Goal: Task Accomplishment & Management: Complete application form

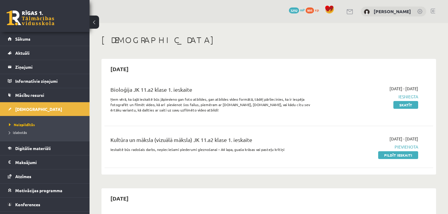
scroll to position [268, 0]
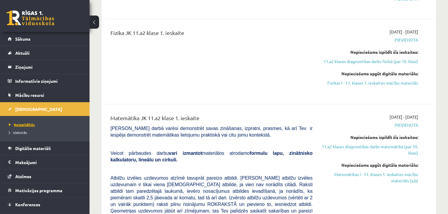
click at [32, 124] on span "Neizpildītās" at bounding box center [22, 124] width 26 height 5
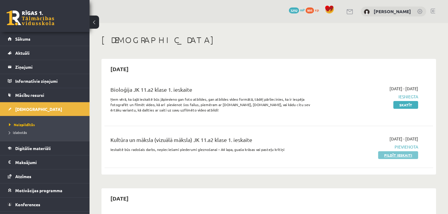
click at [392, 157] on link "Pildīt ieskaiti" at bounding box center [398, 155] width 40 height 8
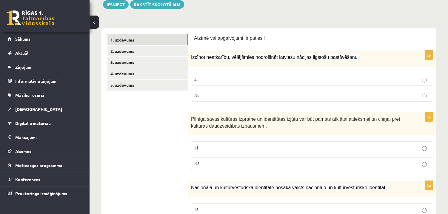
scroll to position [75, 0]
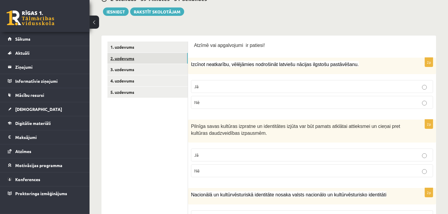
click at [140, 57] on link "2. uzdevums" at bounding box center [148, 58] width 80 height 11
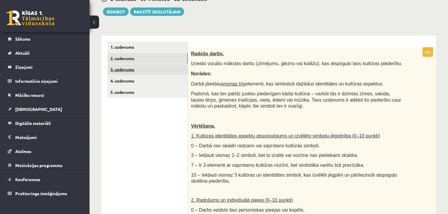
click at [140, 70] on link "3. uzdevums" at bounding box center [148, 69] width 80 height 11
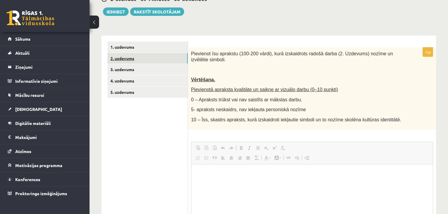
click at [145, 60] on link "2. uzdevums" at bounding box center [148, 58] width 80 height 11
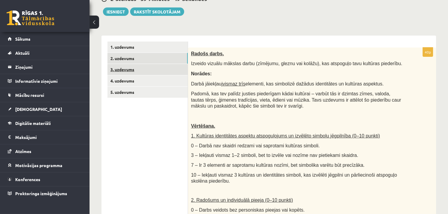
click at [142, 70] on link "3. uzdevums" at bounding box center [148, 69] width 80 height 11
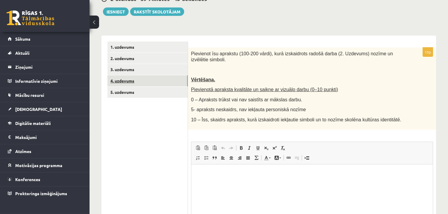
click at [141, 78] on link "4. uzdevums" at bounding box center [148, 80] width 80 height 11
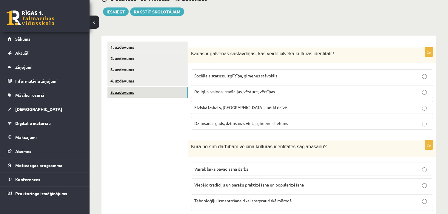
click at [139, 88] on link "5. uzdevums" at bounding box center [148, 92] width 80 height 11
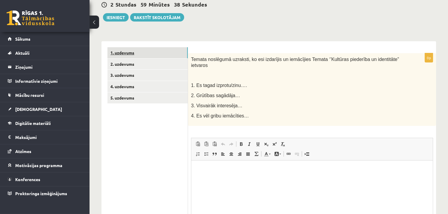
click at [138, 53] on link "1. uzdevums" at bounding box center [148, 52] width 80 height 11
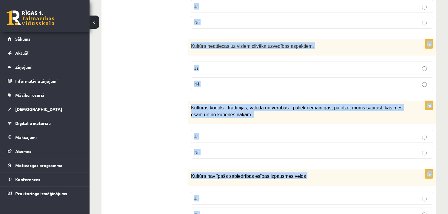
scroll to position [870, 0]
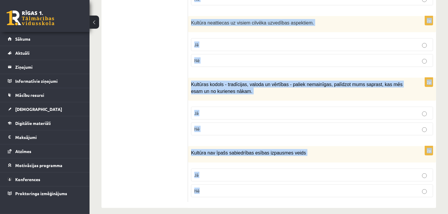
drag, startPoint x: 194, startPoint y: 50, endPoint x: 357, endPoint y: 214, distance: 231.7
copy form "Loremi dol sitametcons ad elitsed! 6d Eiusmod temporinci, utlaboreet doloremagn…"
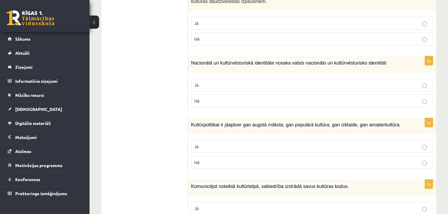
scroll to position [208, 0]
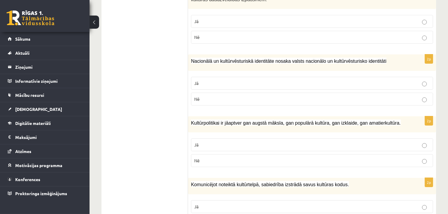
click at [300, 21] on p "Jā" at bounding box center [312, 21] width 236 height 6
click at [291, 78] on label "Jā" at bounding box center [312, 83] width 242 height 13
click at [282, 147] on p "Jā" at bounding box center [312, 145] width 236 height 6
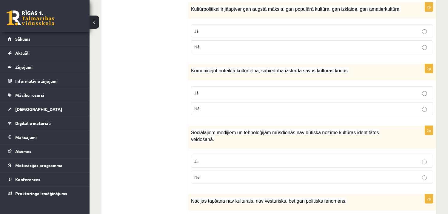
scroll to position [320, 0]
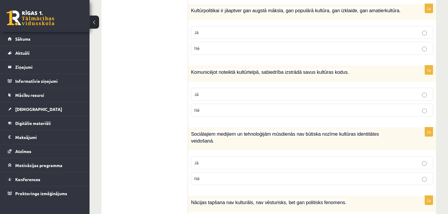
click at [410, 91] on p "Jā" at bounding box center [312, 94] width 236 height 6
click at [408, 159] on p "Jā" at bounding box center [312, 162] width 236 height 6
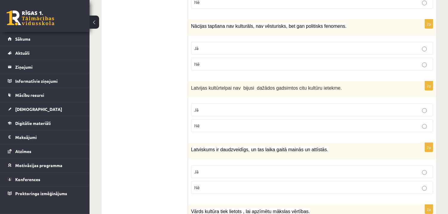
scroll to position [498, 0]
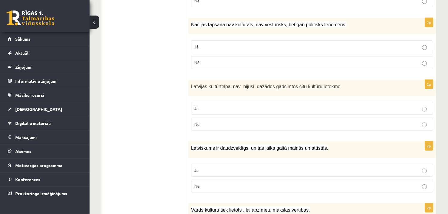
click at [225, 59] on p "Nē" at bounding box center [312, 62] width 236 height 6
click at [288, 121] on p "Nē" at bounding box center [312, 124] width 236 height 6
click at [281, 183] on p "Nē" at bounding box center [312, 186] width 236 height 6
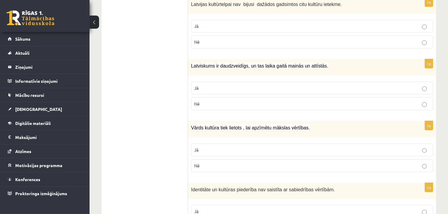
scroll to position [578, 0]
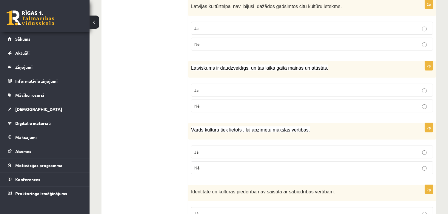
click at [317, 87] on p "Jā" at bounding box center [312, 90] width 236 height 6
click at [326, 145] on label "Jā" at bounding box center [312, 151] width 242 height 13
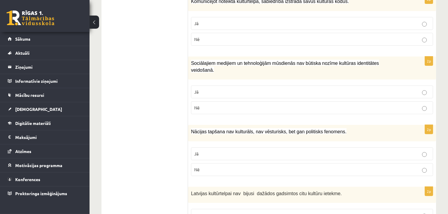
scroll to position [870, 0]
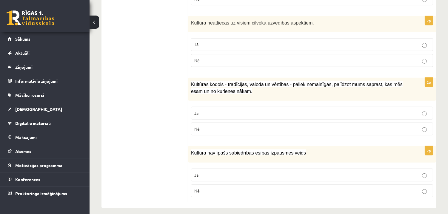
click at [237, 190] on label "Nē" at bounding box center [312, 190] width 242 height 13
click at [229, 107] on label "Jā" at bounding box center [312, 113] width 242 height 13
click at [237, 57] on p "Nē" at bounding box center [312, 60] width 236 height 6
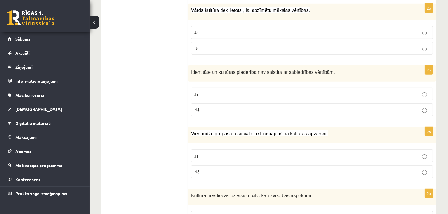
scroll to position [694, 0]
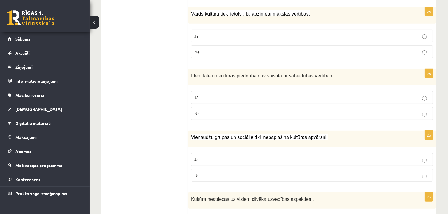
click at [309, 169] on label "Nē" at bounding box center [312, 175] width 242 height 13
click at [297, 110] on p "Nē" at bounding box center [312, 113] width 236 height 6
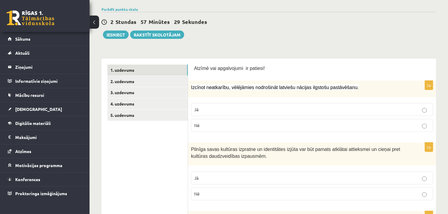
scroll to position [41, 0]
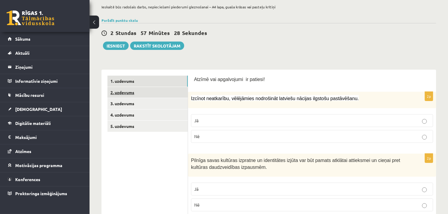
click at [179, 92] on link "2. uzdevums" at bounding box center [148, 92] width 80 height 11
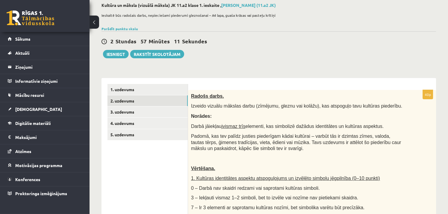
scroll to position [36, 0]
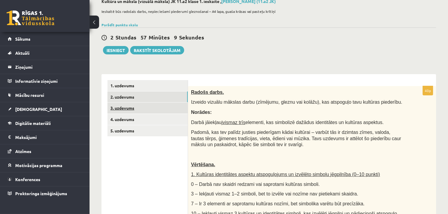
click at [153, 111] on link "3. uzdevums" at bounding box center [148, 107] width 80 height 11
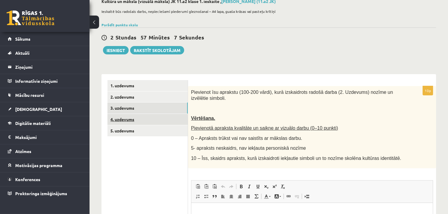
scroll to position [0, 0]
click at [152, 117] on link "4. uzdevums" at bounding box center [148, 119] width 80 height 11
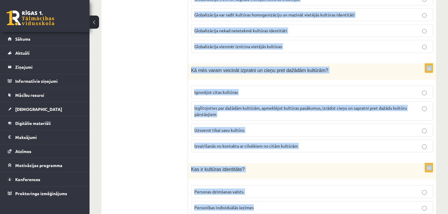
scroll to position [861, 0]
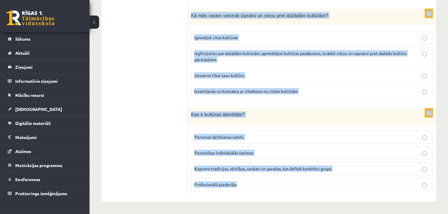
drag, startPoint x: 191, startPoint y: 92, endPoint x: 351, endPoint y: 214, distance: 201.5
copy form "Lorem ip dolorsit ametconsect, adi elits doeiusm temporin utlaboreet? Doloremag…"
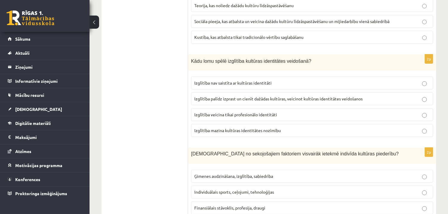
scroll to position [220, 0]
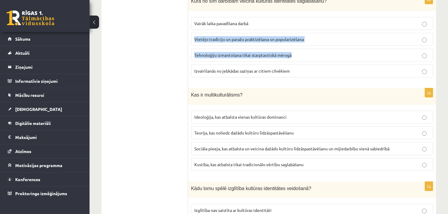
drag, startPoint x: 448, startPoint y: 53, endPoint x: 445, endPoint y: 18, distance: 34.5
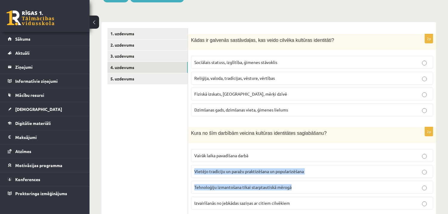
scroll to position [95, 0]
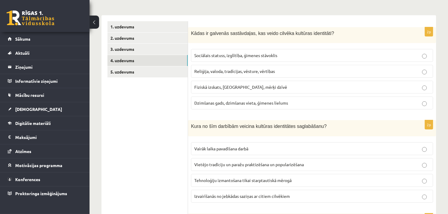
click at [261, 72] on span "Reliģija, valoda, tradīcijas, vēsture, vērtības" at bounding box center [234, 70] width 81 height 5
click at [208, 162] on span "Vietējo tradīciju un paražu praktizēšana un popularizēšana" at bounding box center [249, 164] width 110 height 5
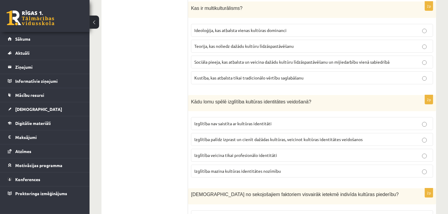
scroll to position [309, 0]
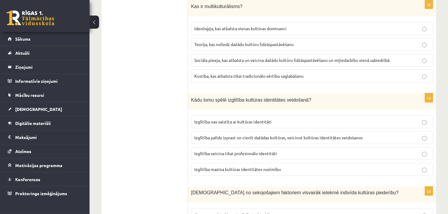
click at [241, 60] on span "Sociāla pieeja, kas atbalsta un veicina dažādu kultūru līdzāspastāvēšanu un mij…" at bounding box center [291, 59] width 195 height 5
click at [218, 138] on span "Izglītība palīdz izprast un cienīt dažādas kultūras, veicinot kultūras identitā…" at bounding box center [278, 137] width 168 height 5
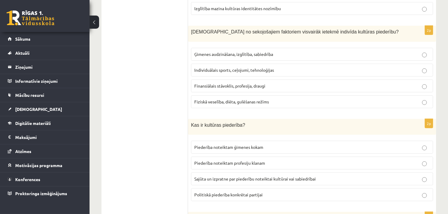
scroll to position [480, 0]
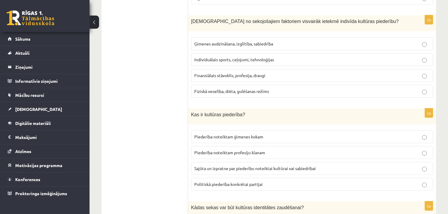
drag, startPoint x: 274, startPoint y: 46, endPoint x: 220, endPoint y: 46, distance: 53.5
click at [220, 46] on span "Ģimenes audzināšana, izglītība, sabiedrība" at bounding box center [233, 43] width 79 height 5
click at [211, 168] on span "Sajūta un izpratne par piederību noteiktai kultūrai vai sabiedrībai" at bounding box center [255, 167] width 122 height 5
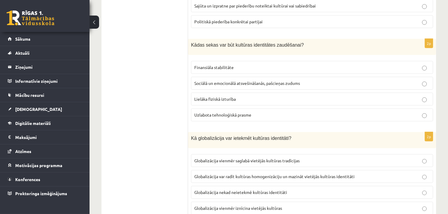
scroll to position [659, 0]
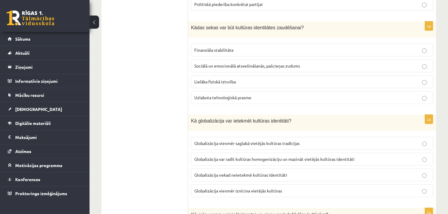
click at [224, 64] on p "Sociālā un emocionālā atsvešināšanās, pašcieņas zudums" at bounding box center [312, 66] width 236 height 6
click at [222, 161] on span "Globalizācija var radīt kultūras homogenizāciju un mazināt vietējās kultūras id…" at bounding box center [274, 158] width 160 height 5
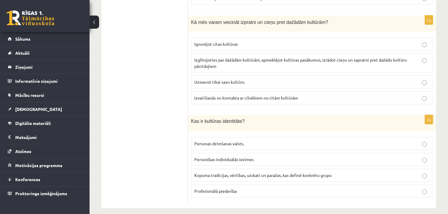
scroll to position [854, 0]
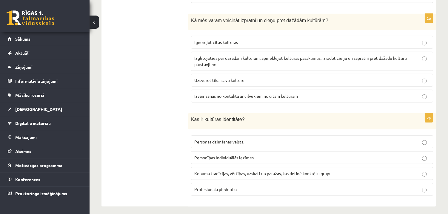
click at [270, 66] on p "Izglītojoties par dažādām kultūrām, apmeklējot kultūras pasākumus, izrādot cieņ…" at bounding box center [312, 61] width 236 height 13
click at [262, 175] on span "Kopuma tradīcijas, vērtības, uzskati un paražas, kas definē konkrētu grupu" at bounding box center [262, 173] width 137 height 5
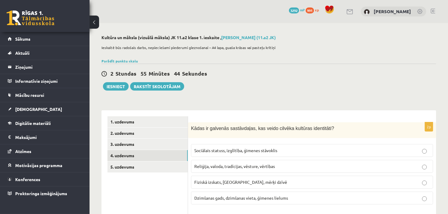
scroll to position [23, 0]
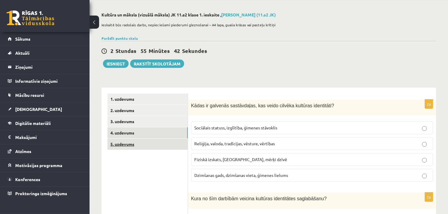
click at [160, 142] on link "5. uzdevums" at bounding box center [148, 144] width 80 height 11
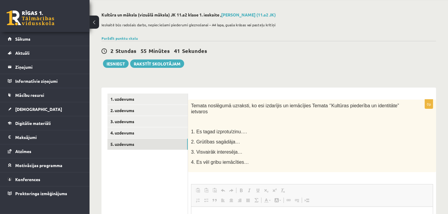
scroll to position [0, 0]
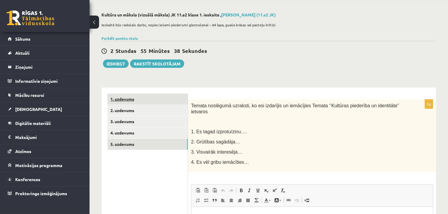
click at [136, 95] on link "1. uzdevums" at bounding box center [148, 98] width 80 height 11
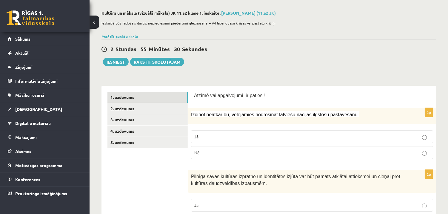
scroll to position [28, 0]
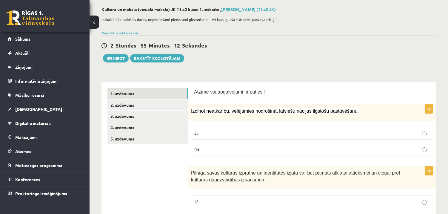
click at [272, 133] on p "Jā" at bounding box center [312, 133] width 236 height 6
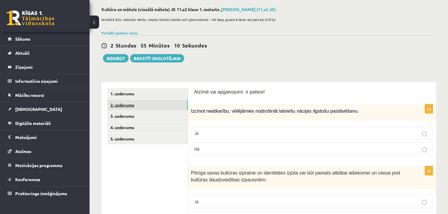
click at [140, 107] on link "2. uzdevums" at bounding box center [148, 104] width 80 height 11
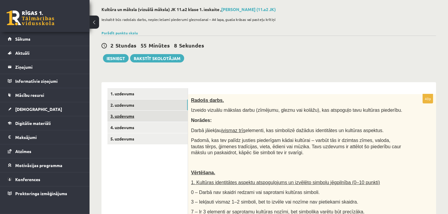
scroll to position [0, 0]
click at [140, 116] on link "3. uzdevums" at bounding box center [148, 116] width 80 height 11
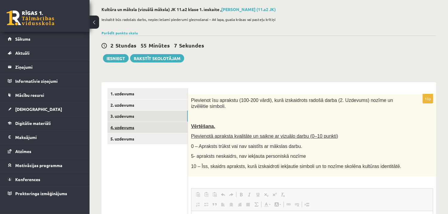
click at [139, 126] on link "4. uzdevums" at bounding box center [148, 127] width 80 height 11
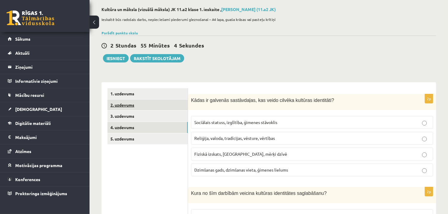
click at [139, 107] on link "2. uzdevums" at bounding box center [148, 104] width 80 height 11
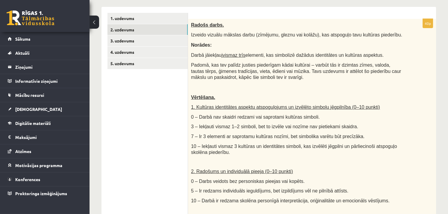
scroll to position [105, 0]
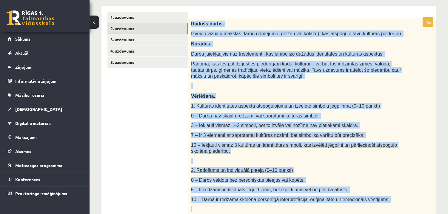
drag, startPoint x: 192, startPoint y: 23, endPoint x: 375, endPoint y: 204, distance: 257.4
click at [375, 204] on div "Radošs darbs. Izveido vizuālu mākslas darbu (zīmējumu, gleznu vai kolāžu), kas …" at bounding box center [312, 162] width 248 height 288
copy div "Loremi dolor. Sitamet consect adipisc elits (doeiusmo, tempor inc utlabo), etd …"
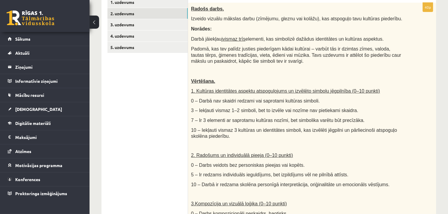
scroll to position [122, 0]
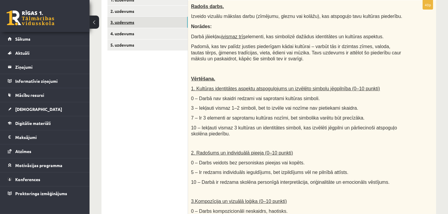
click at [175, 20] on link "3. uzdevums" at bounding box center [148, 22] width 80 height 11
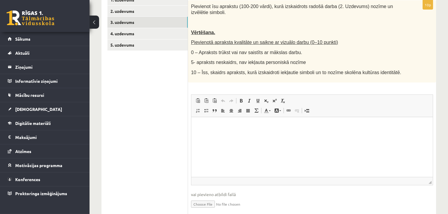
scroll to position [0, 0]
click at [210, 125] on p "Bagātinātā teksta redaktors, wiswyg-editor-user-answer-47433919798600" at bounding box center [312, 126] width 230 height 6
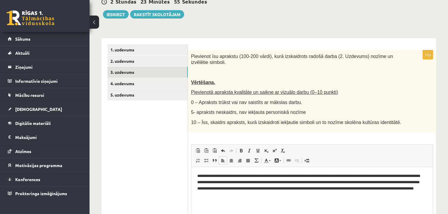
scroll to position [73, 0]
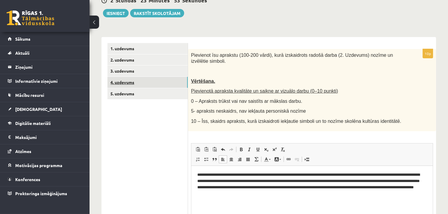
click at [150, 81] on link "4. uzdevums" at bounding box center [148, 82] width 80 height 11
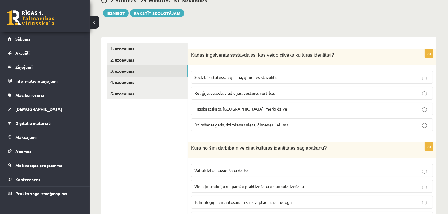
click at [148, 70] on link "3. uzdevums" at bounding box center [148, 70] width 80 height 11
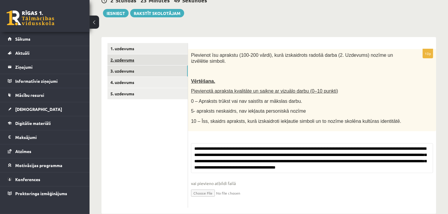
click at [140, 59] on link "2. uzdevums" at bounding box center [148, 59] width 80 height 11
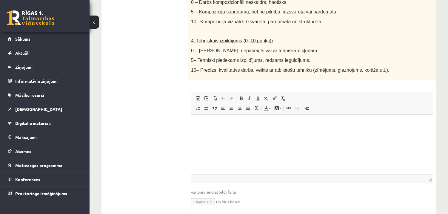
scroll to position [351, 0]
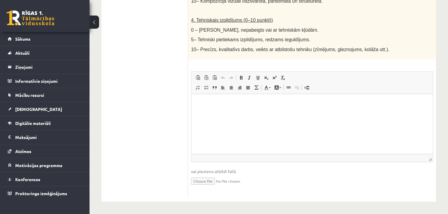
click at [199, 181] on input "file" at bounding box center [312, 180] width 242 height 12
type input "**********"
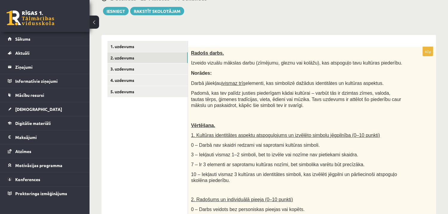
scroll to position [73, 0]
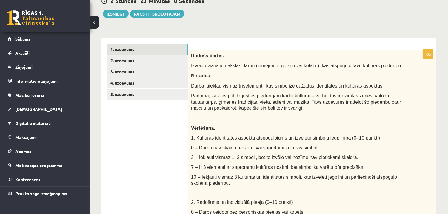
click at [153, 49] on link "1. uzdevums" at bounding box center [148, 49] width 80 height 11
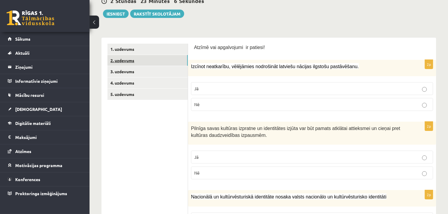
click at [145, 62] on link "2. uzdevums" at bounding box center [148, 60] width 80 height 11
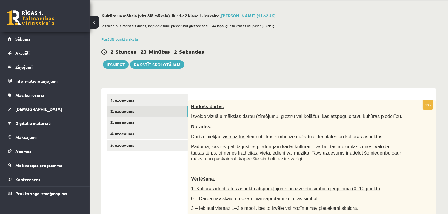
scroll to position [23, 0]
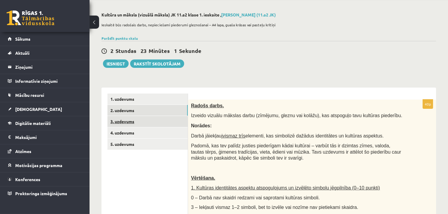
click at [131, 120] on link "3. uzdevums" at bounding box center [148, 121] width 80 height 11
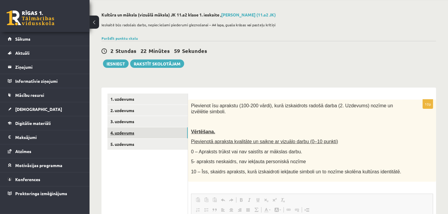
click at [132, 130] on link "4. uzdevums" at bounding box center [148, 132] width 80 height 11
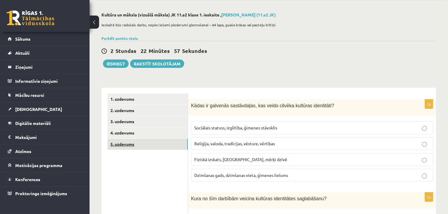
click at [131, 146] on link "5. uzdevums" at bounding box center [148, 144] width 80 height 11
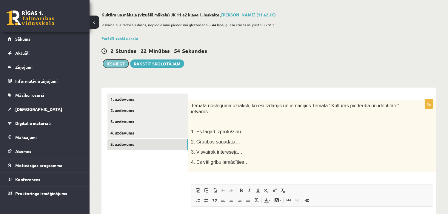
click at [123, 65] on button "Iesniegt" at bounding box center [116, 63] width 26 height 8
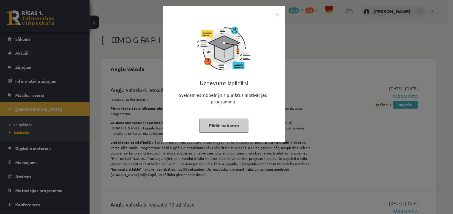
click at [219, 130] on button "Pildīt nākamo" at bounding box center [223, 126] width 49 height 14
